Goal: Transaction & Acquisition: Purchase product/service

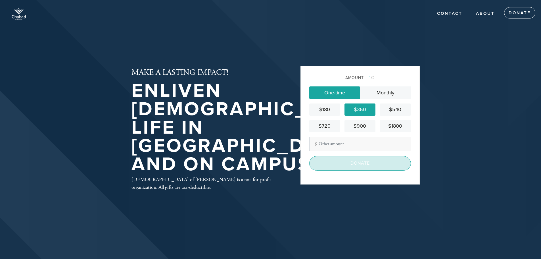
click at [344, 164] on input "Donate" at bounding box center [360, 163] width 102 height 14
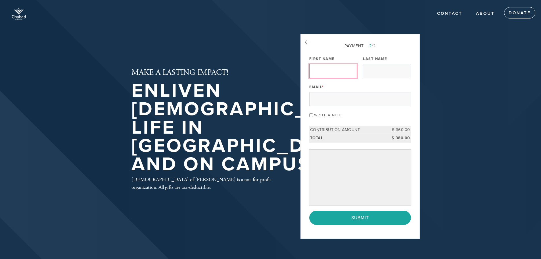
click at [337, 72] on input "First Name" at bounding box center [333, 71] width 48 height 14
type input "[PERSON_NAME]"
type input "Ogin"
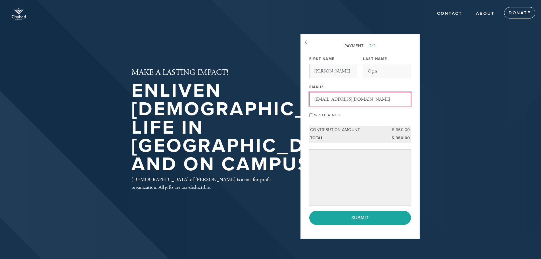
type input "[EMAIL_ADDRESS][DOMAIN_NAME]"
click at [311, 115] on input "Write a note" at bounding box center [311, 115] width 4 height 4
checkbox input "true"
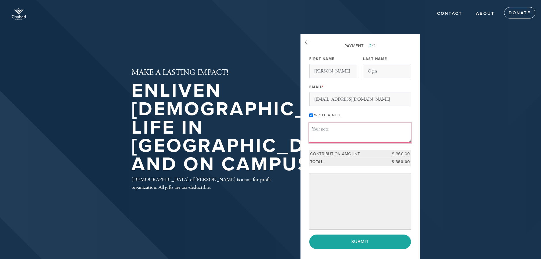
click at [314, 131] on textarea "Message or dedication" at bounding box center [360, 132] width 102 height 19
type textarea "In honor of your new daughter and the wonderful work you do at [GEOGRAPHIC_DATA…"
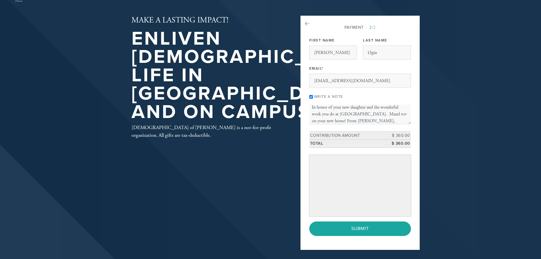
scroll to position [28, 0]
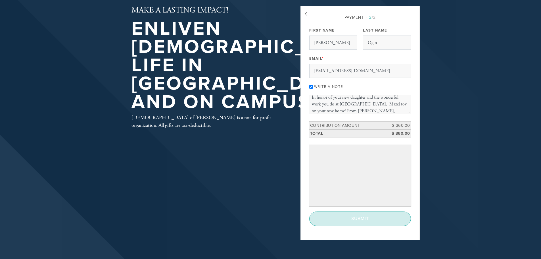
click at [360, 221] on input "Submit" at bounding box center [360, 218] width 102 height 14
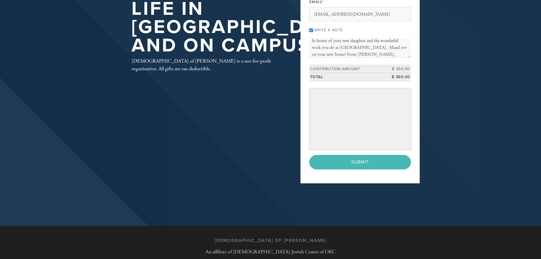
scroll to position [85, 0]
click at [354, 162] on div "< Previous Page Submit" at bounding box center [360, 162] width 102 height 14
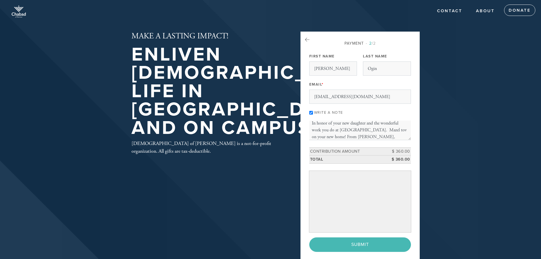
scroll to position [0, 0]
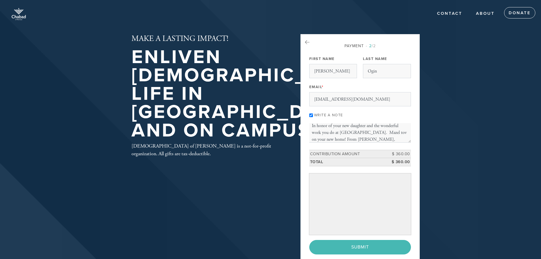
click at [443, 184] on header "Contact About Donate MAKE A LASTING IMPACT! Enliven [DEMOGRAPHIC_DATA] life in …" at bounding box center [270, 155] width 541 height 311
click at [370, 249] on div "< Previous Page Submit" at bounding box center [360, 247] width 102 height 14
